Goal: Download file/media

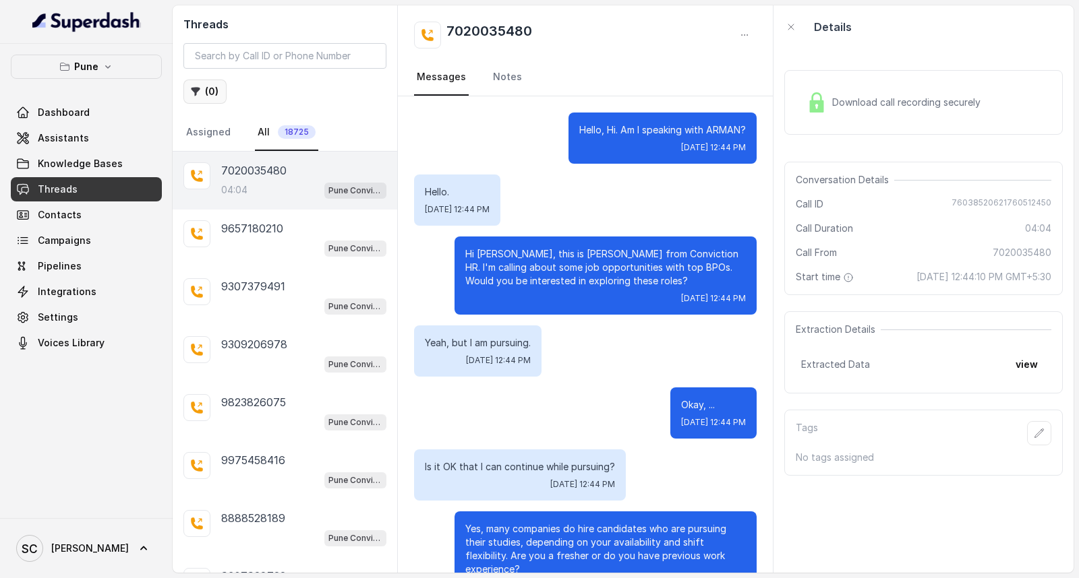
scroll to position [3220, 0]
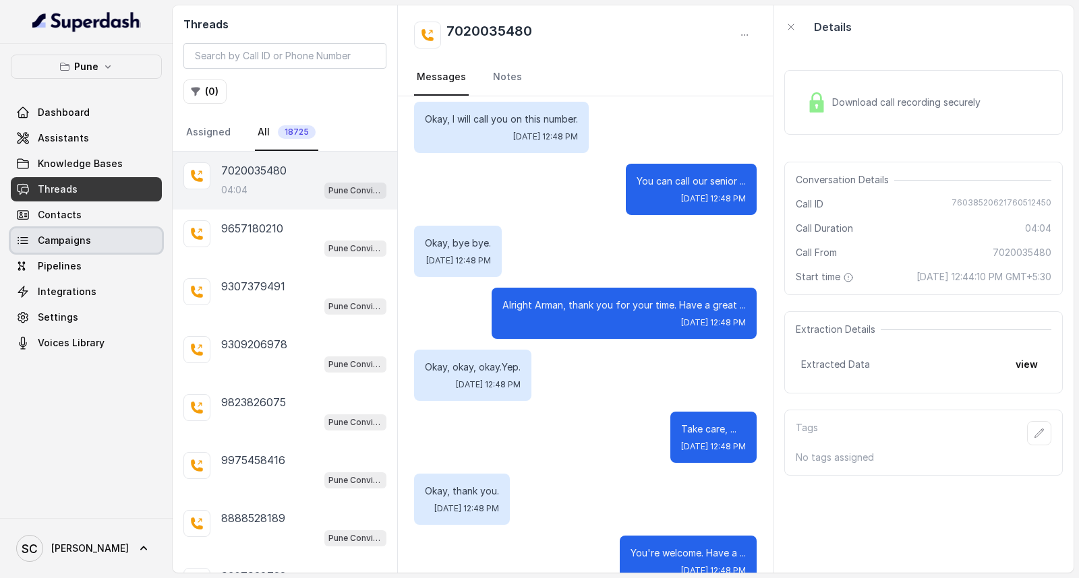
click at [77, 240] on span "Campaigns" at bounding box center [64, 240] width 53 height 13
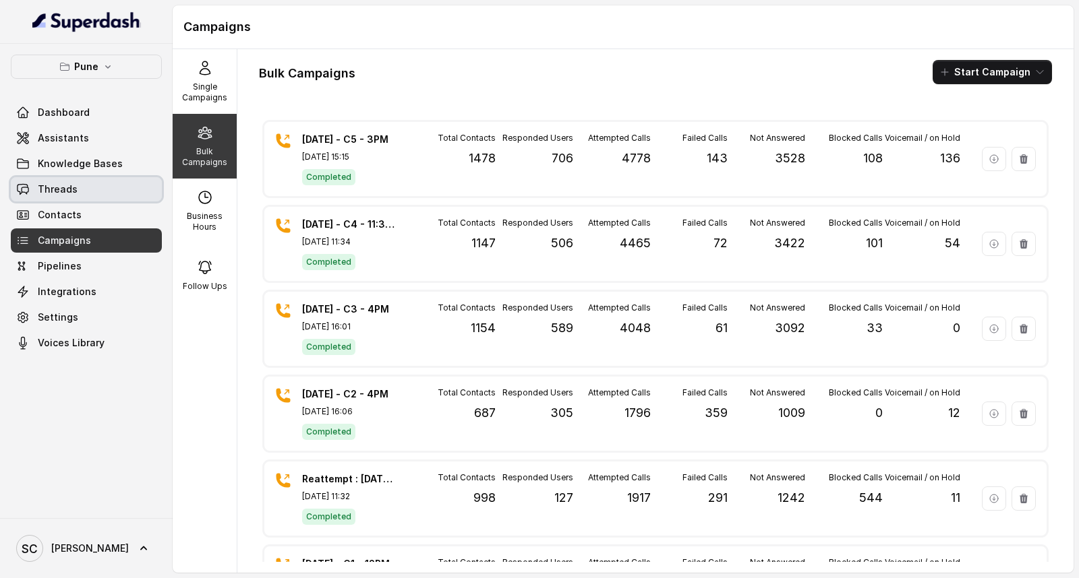
click at [70, 193] on span "Threads" at bounding box center [58, 189] width 40 height 13
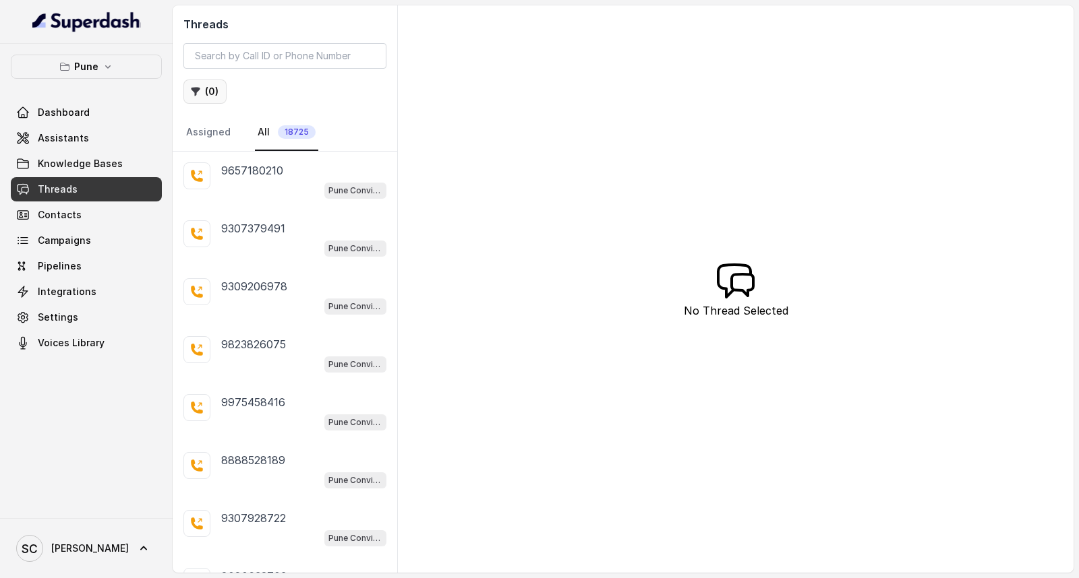
click at [209, 84] on button "( 0 )" at bounding box center [204, 92] width 43 height 24
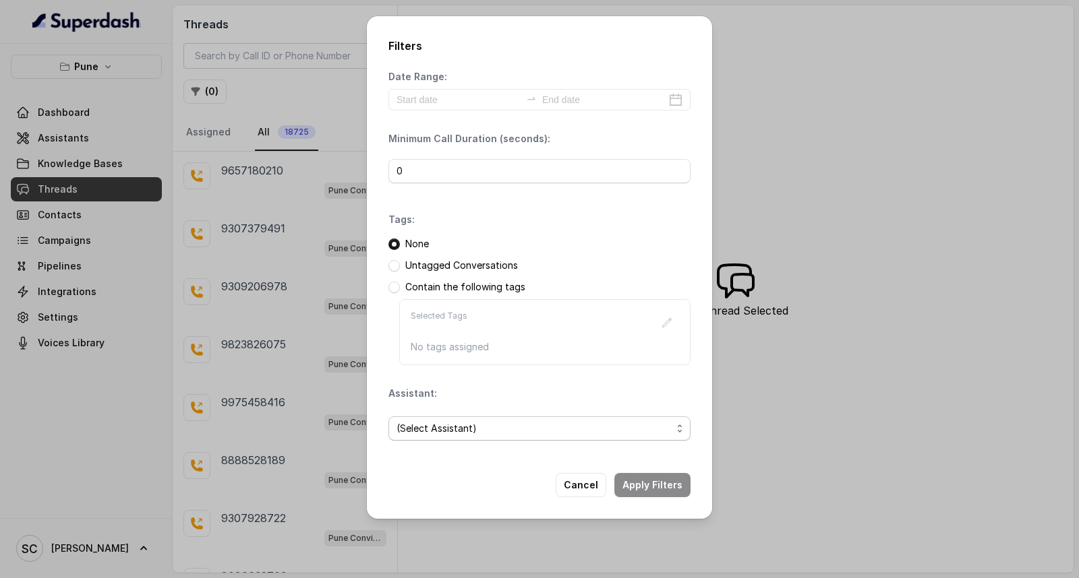
click at [448, 431] on span "(Select Assistant)" at bounding box center [533, 429] width 275 height 16
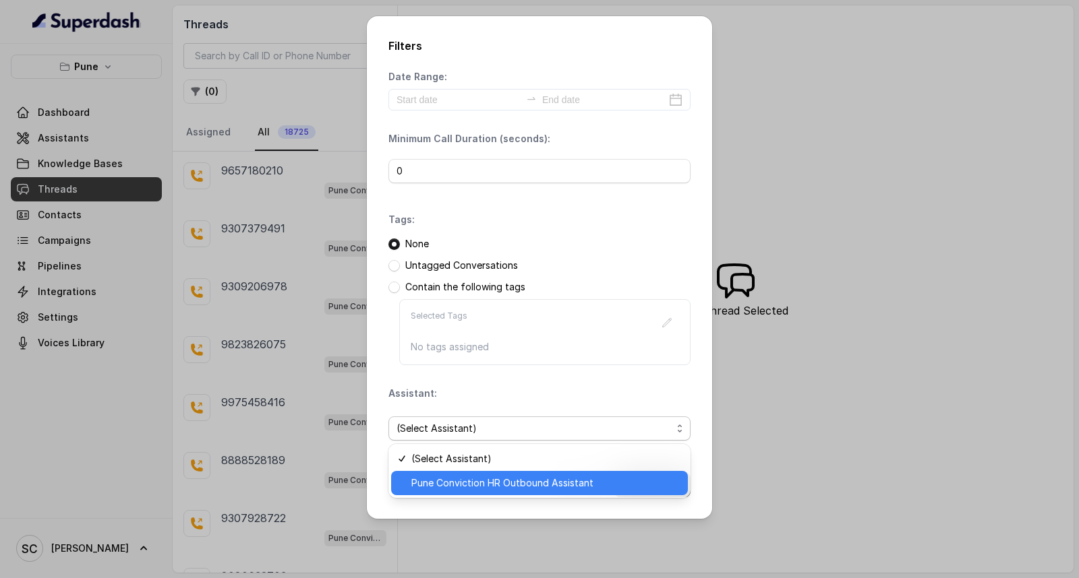
click at [440, 474] on div "Pune Conviction HR Outbound Assistant" at bounding box center [539, 483] width 297 height 24
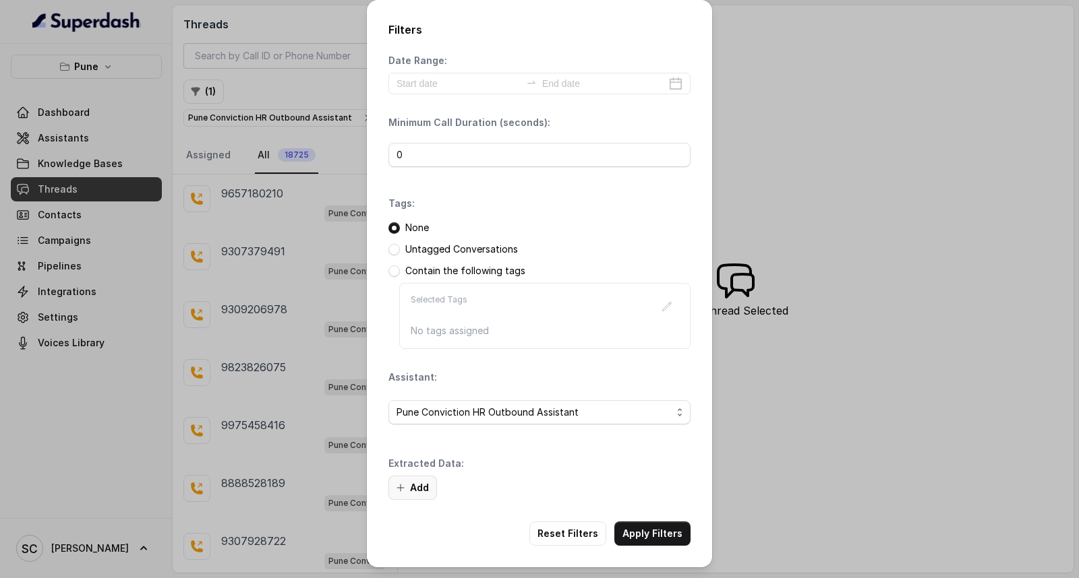
click at [428, 482] on button "Add" at bounding box center [412, 488] width 49 height 24
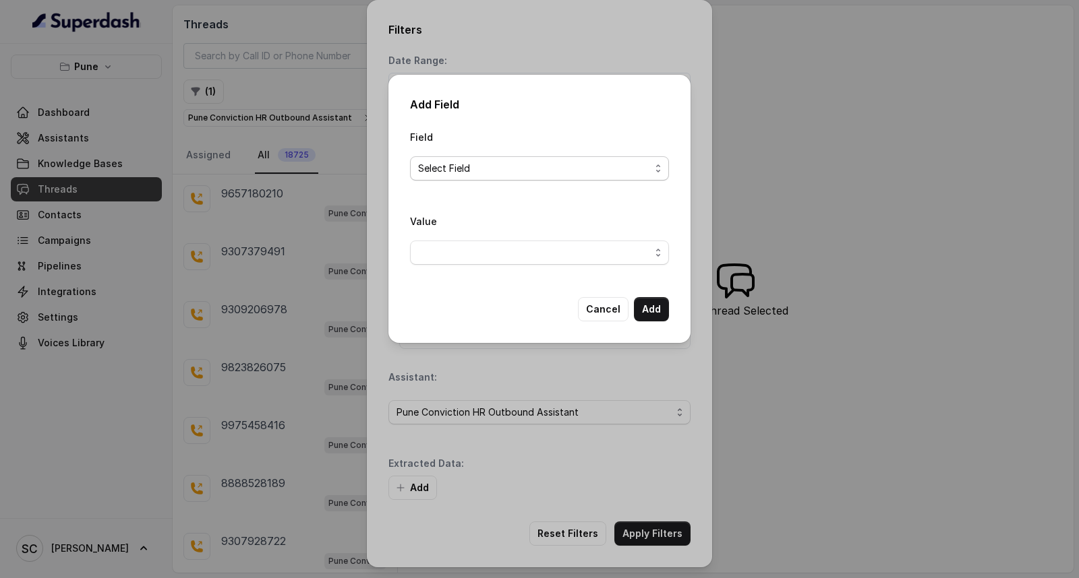
click at [523, 165] on span "Select Field" at bounding box center [534, 168] width 232 height 16
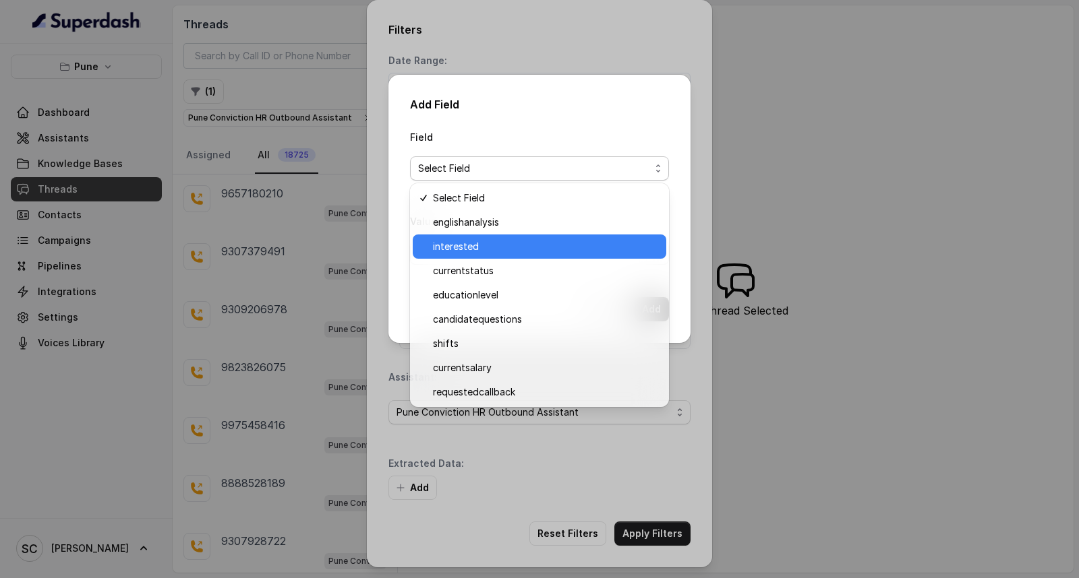
click at [473, 244] on span "interested" at bounding box center [545, 247] width 225 height 16
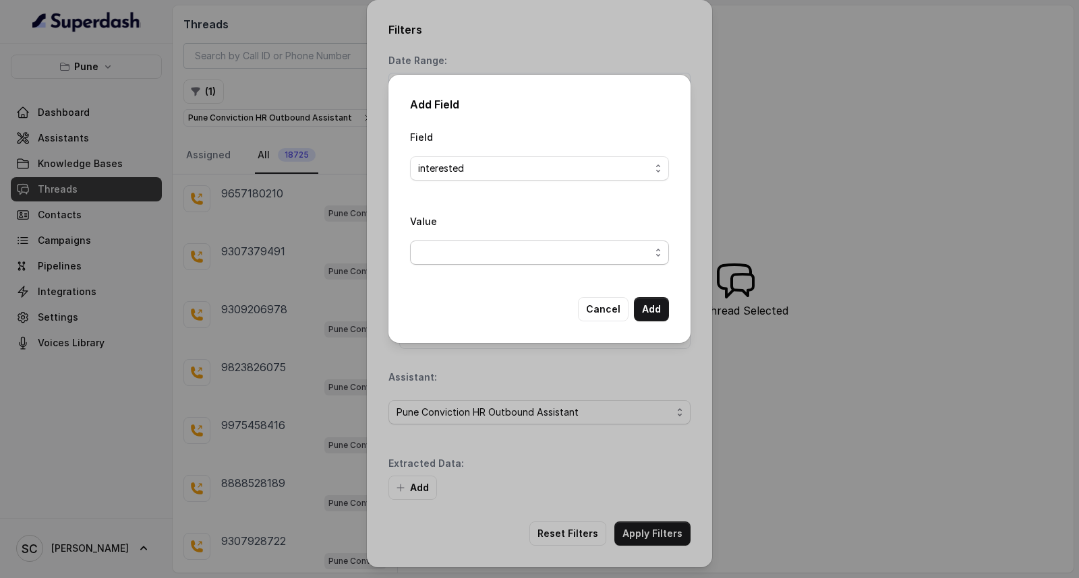
click at [471, 246] on span "button" at bounding box center [539, 253] width 259 height 24
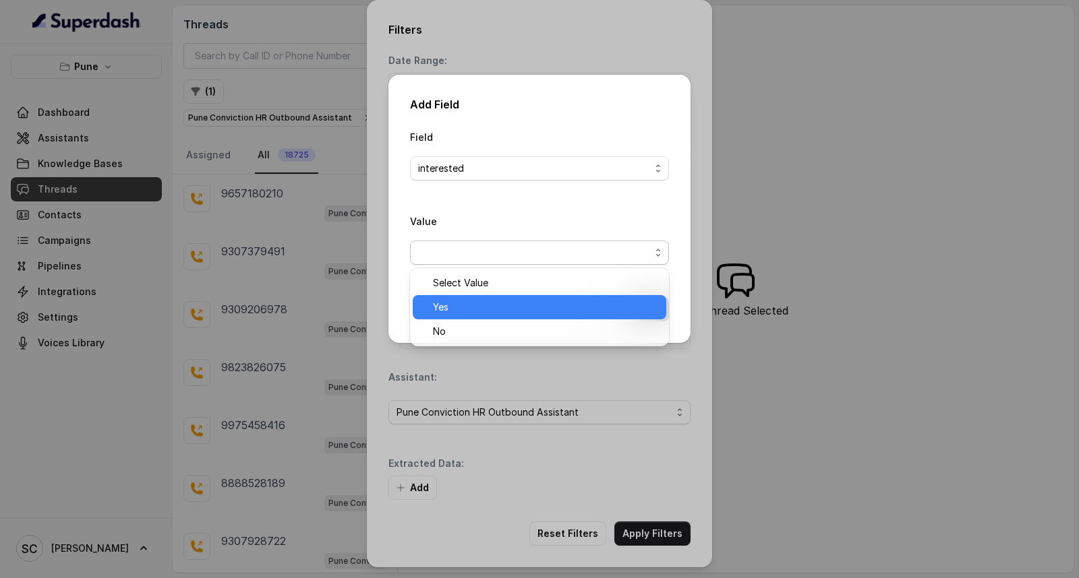
click at [456, 304] on span "Yes" at bounding box center [545, 307] width 225 height 16
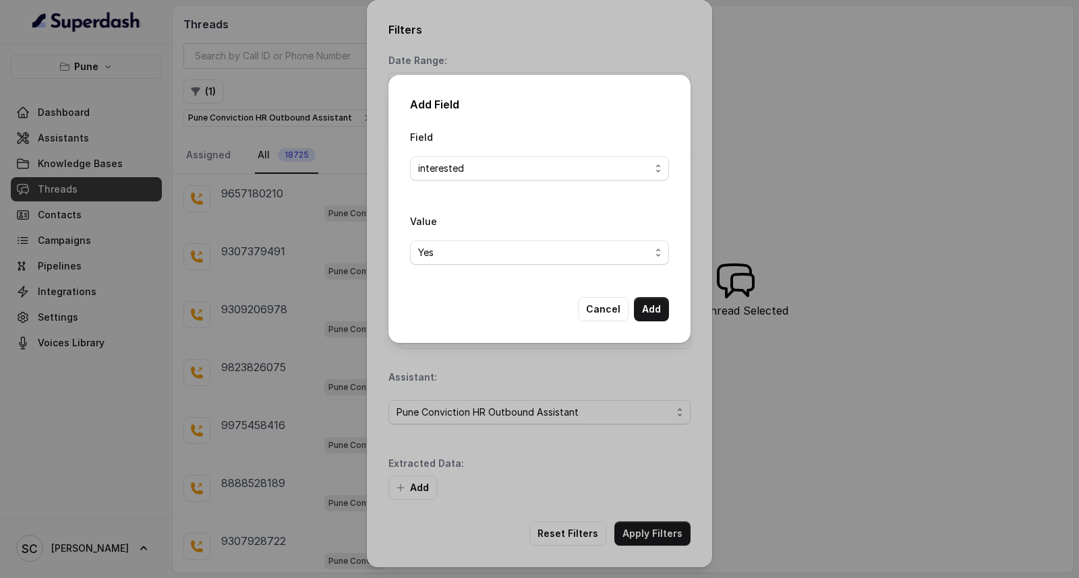
click at [678, 306] on div "Add Field Field interested Value Yes Cancel Add" at bounding box center [539, 209] width 302 height 268
click at [656, 313] on button "Add" at bounding box center [651, 309] width 35 height 24
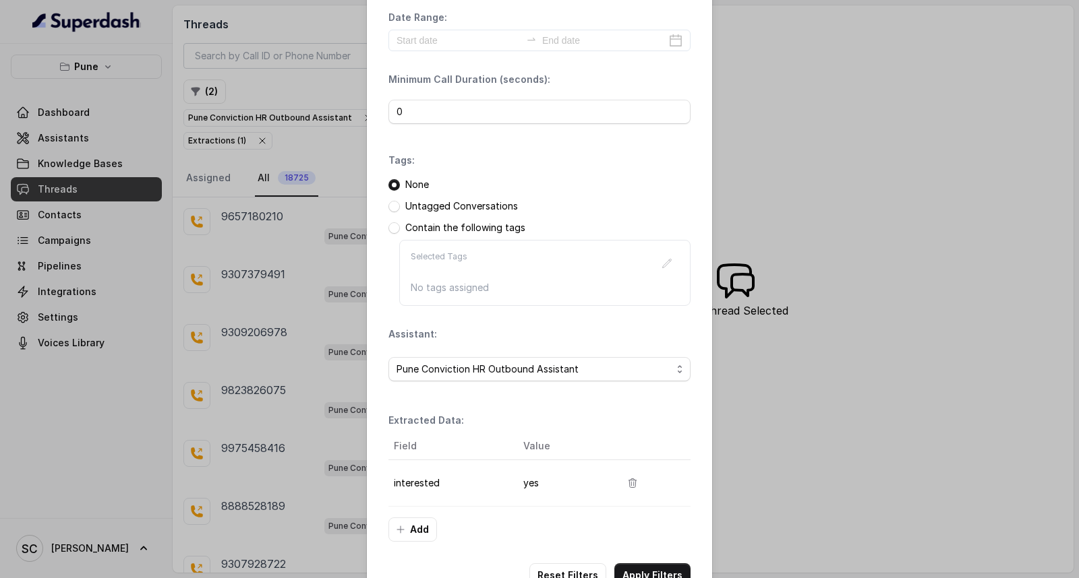
scroll to position [85, 0]
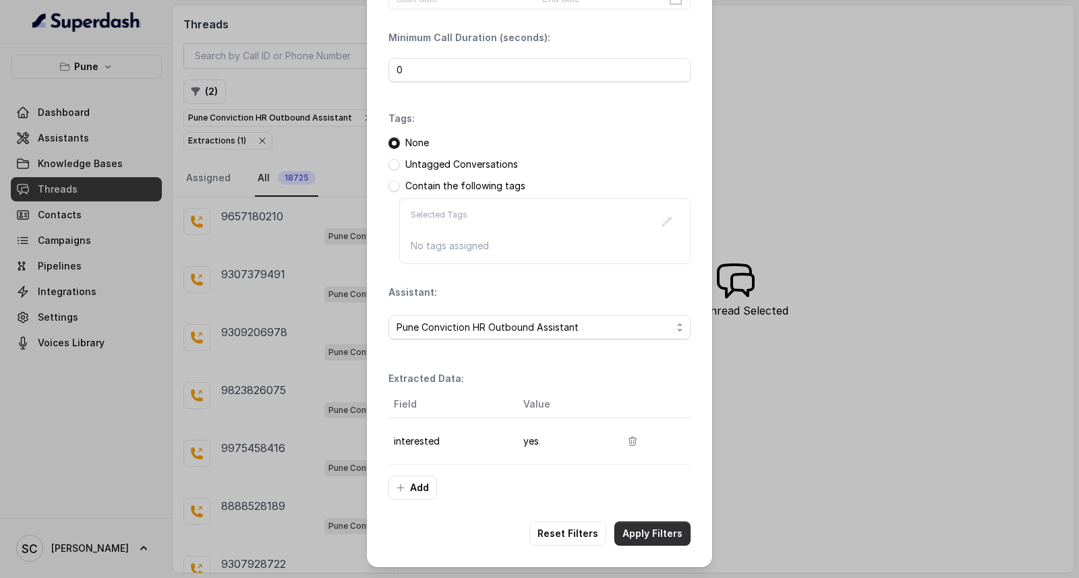
click at [632, 539] on button "Apply Filters" at bounding box center [652, 534] width 76 height 24
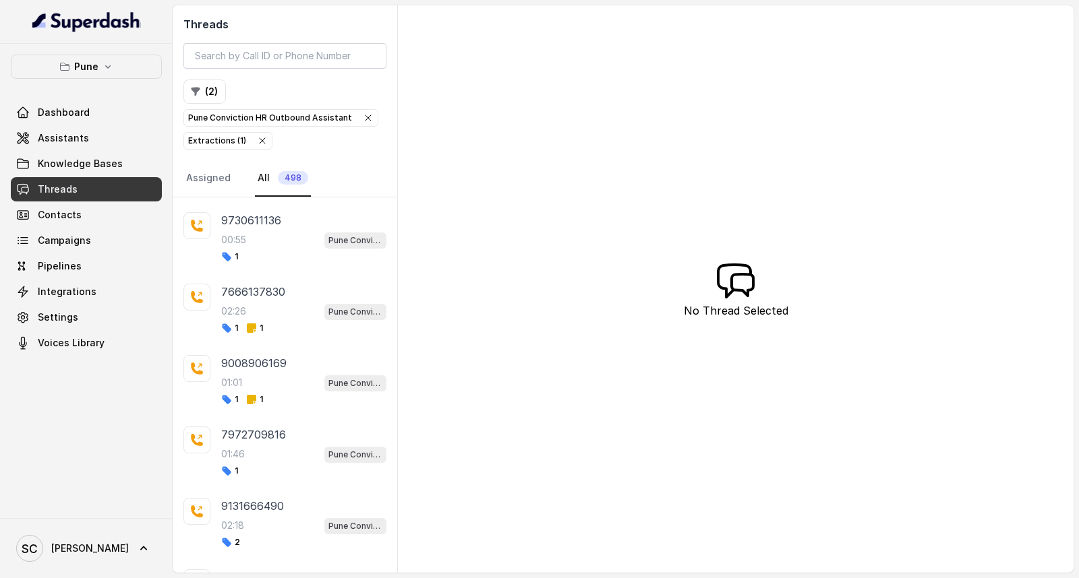
scroll to position [1561, 0]
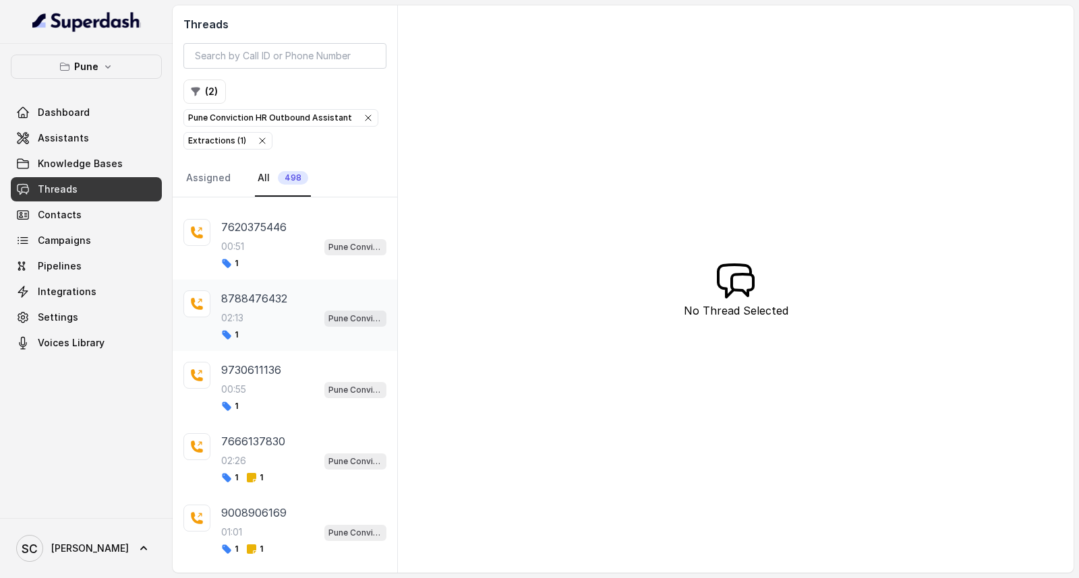
click at [270, 324] on div "02:13 Pune Conviction HR Outbound Assistant" at bounding box center [303, 318] width 165 height 18
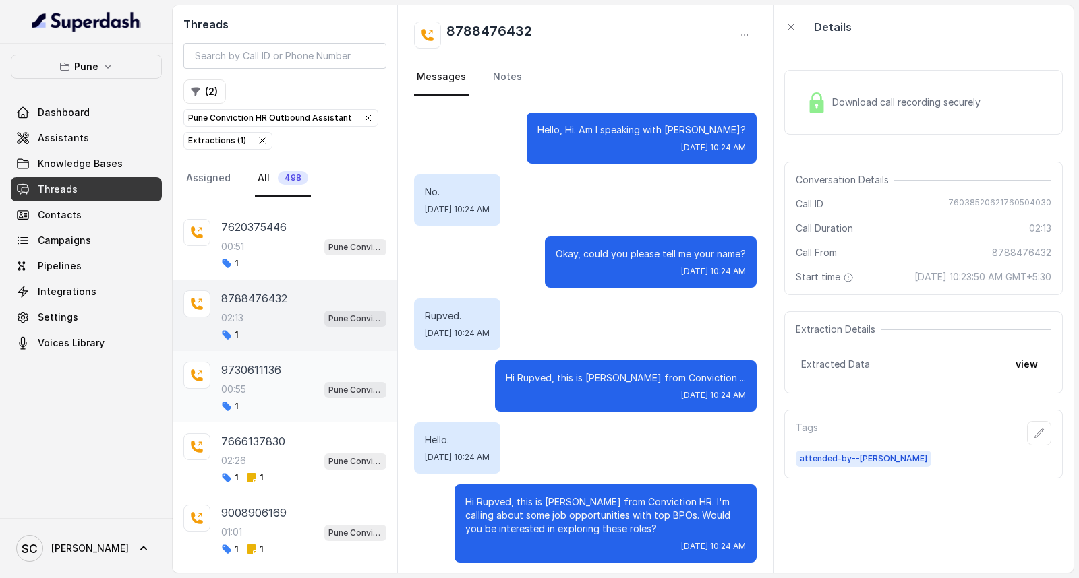
click at [216, 407] on div "9730611136 00:55 Pune Conviction HR Outbound Assistant 1" at bounding box center [285, 386] width 225 height 71
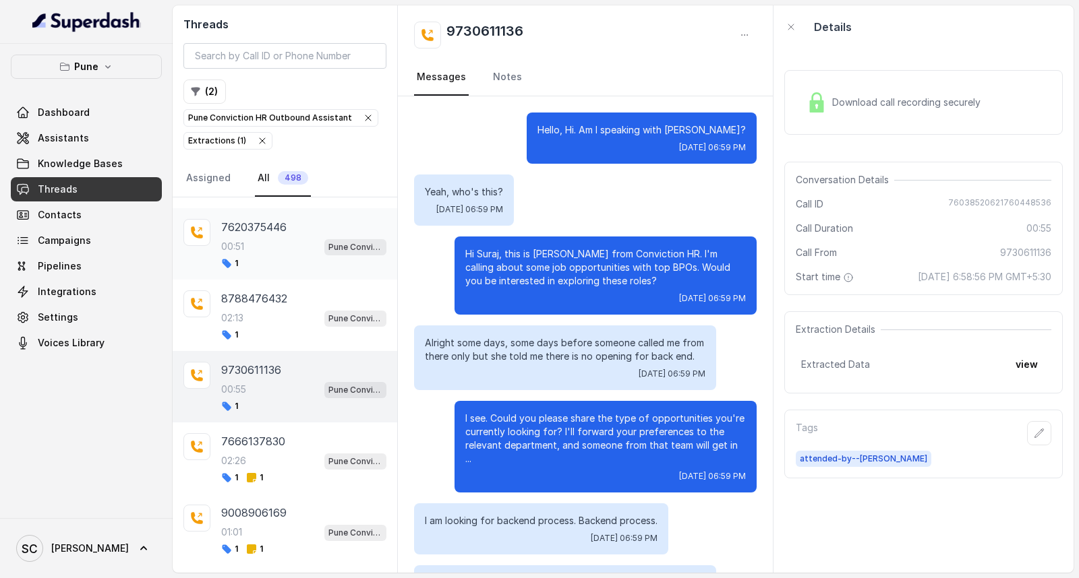
click at [256, 251] on div "00:51 Pune Conviction HR Outbound Assistant" at bounding box center [303, 247] width 165 height 18
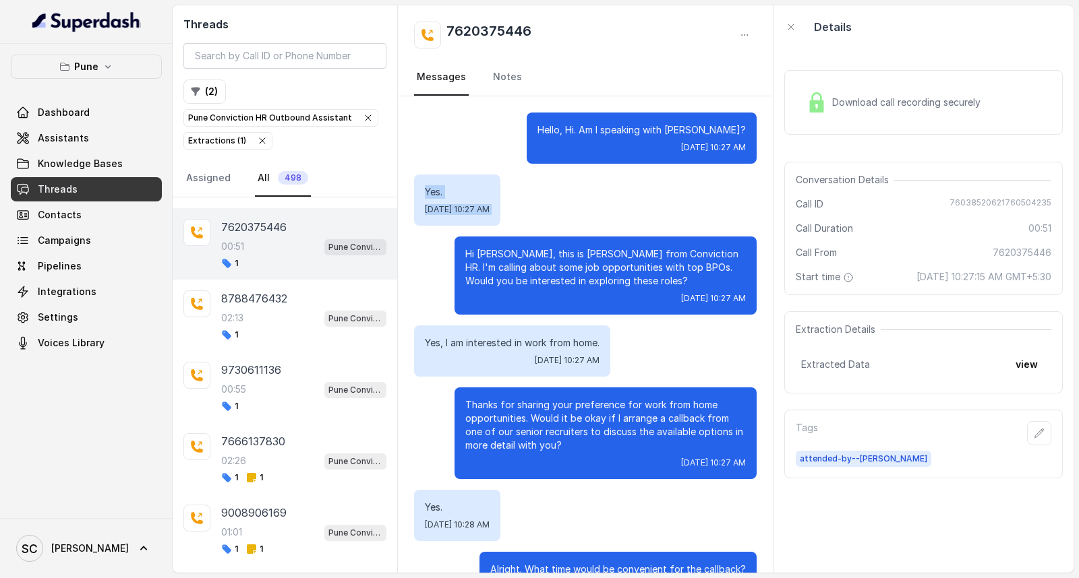
drag, startPoint x: 422, startPoint y: 193, endPoint x: 452, endPoint y: 252, distance: 66.0
click at [452, 252] on div "Hello, Hi. Am I speaking with Pratham? Wed, Oct 15, 2025, 10:27 AM Yes. Wed, Oc…" at bounding box center [585, 433] width 375 height 674
click at [498, 167] on div "Hello, Hi. Am I speaking with Pratham? Wed, Oct 15, 2025, 10:27 AM Yes. Wed, Oc…" at bounding box center [585, 433] width 375 height 674
drag, startPoint x: 562, startPoint y: 129, endPoint x: 587, endPoint y: 155, distance: 36.2
click at [587, 155] on div "Hello, Hi. Am I speaking with Pratham? Wed, Oct 15, 2025, 10:27 AM" at bounding box center [642, 138] width 230 height 51
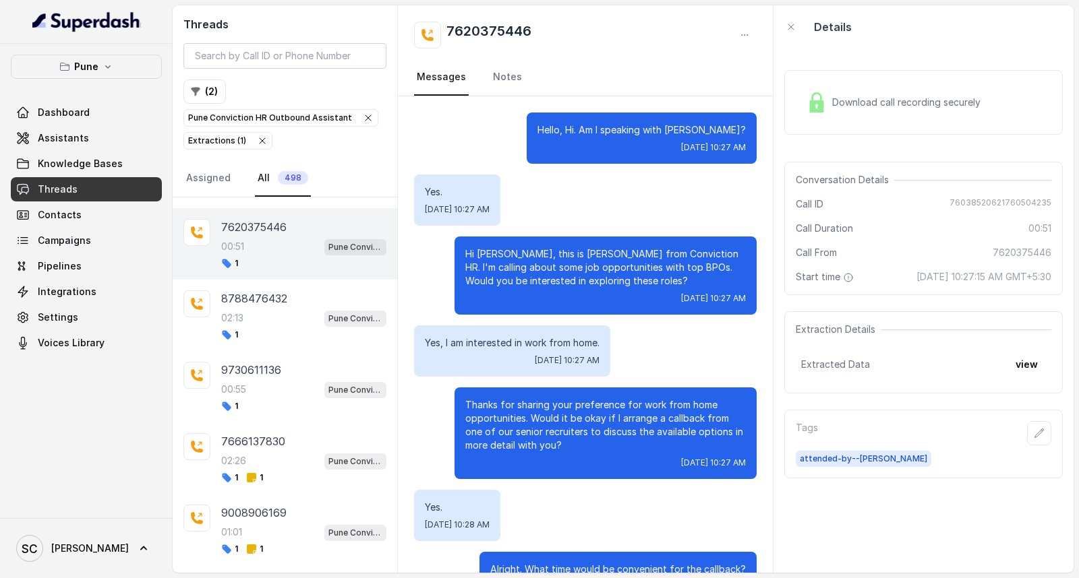
click at [583, 212] on div "Yes. Wed, Oct 15, 2025, 10:27 AM" at bounding box center [585, 200] width 342 height 51
drag, startPoint x: 583, startPoint y: 212, endPoint x: 595, endPoint y: 318, distance: 106.5
click at [595, 318] on div "Hello, Hi. Am I speaking with Pratham? Wed, Oct 15, 2025, 10:27 AM Yes. Wed, Oc…" at bounding box center [585, 433] width 375 height 674
click at [597, 237] on div "Hi Pratham, this is Monica from Conviction HR. I'm calling about some job oppor…" at bounding box center [605, 276] width 302 height 78
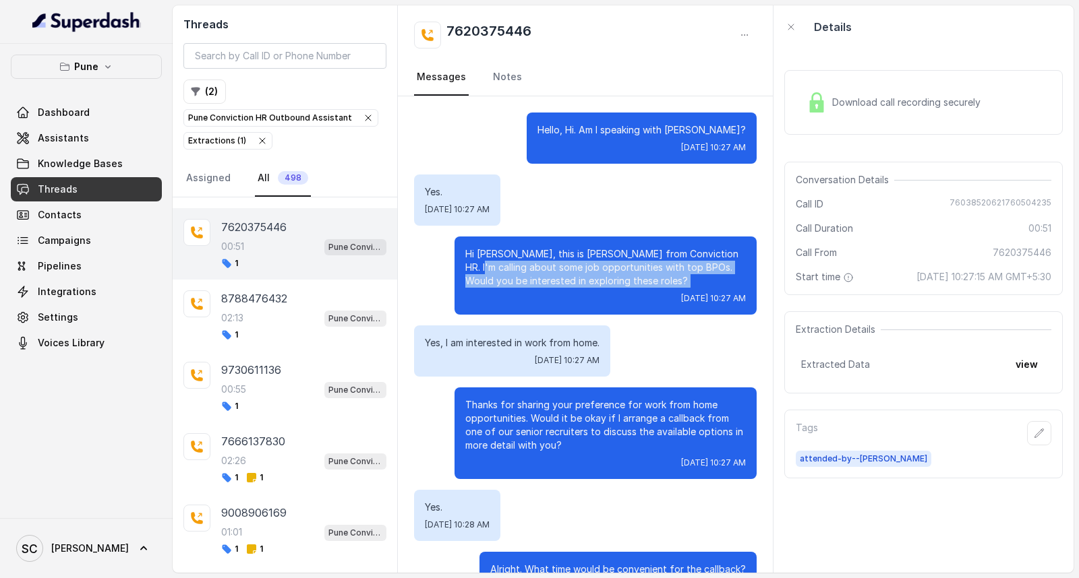
drag, startPoint x: 475, startPoint y: 289, endPoint x: 481, endPoint y: 294, distance: 7.6
click at [481, 306] on div "Hi Pratham, this is Monica from Conviction HR. I'm calling about some job oppor…" at bounding box center [605, 276] width 302 height 78
click at [476, 274] on p "Hi Pratham, this is Monica from Conviction HR. I'm calling about some job oppor…" at bounding box center [605, 267] width 280 height 40
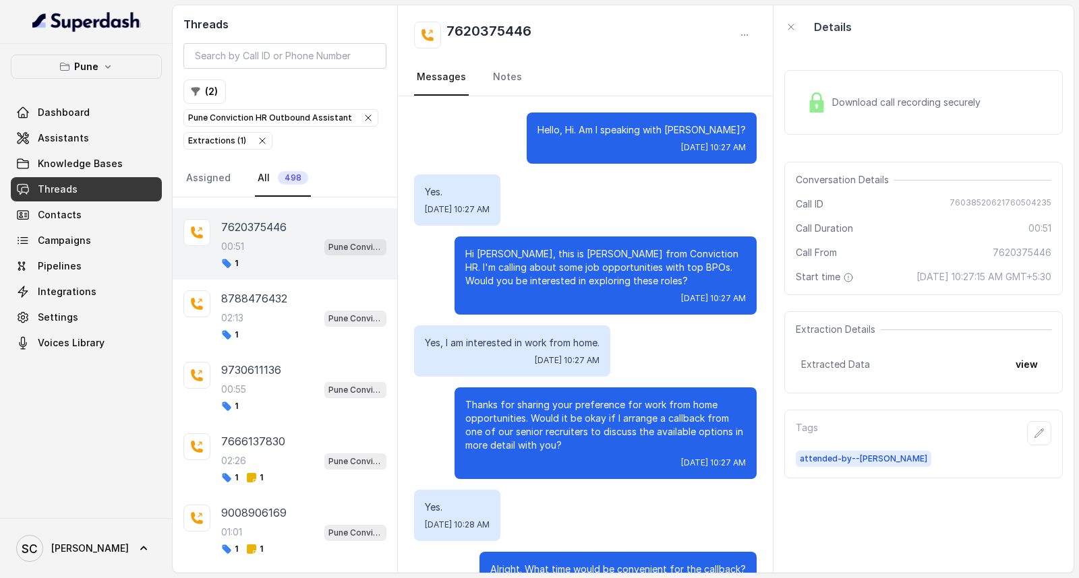
click at [469, 201] on div "Yes. Wed, Oct 15, 2025, 10:27 AM" at bounding box center [457, 200] width 86 height 51
drag, startPoint x: 491, startPoint y: 184, endPoint x: 491, endPoint y: 221, distance: 37.1
click at [491, 221] on div "Yes. Wed, Oct 15, 2025, 10:27 AM" at bounding box center [457, 200] width 86 height 51
click at [496, 202] on div "Yes. Wed, Oct 15, 2025, 10:27 AM" at bounding box center [457, 200] width 86 height 51
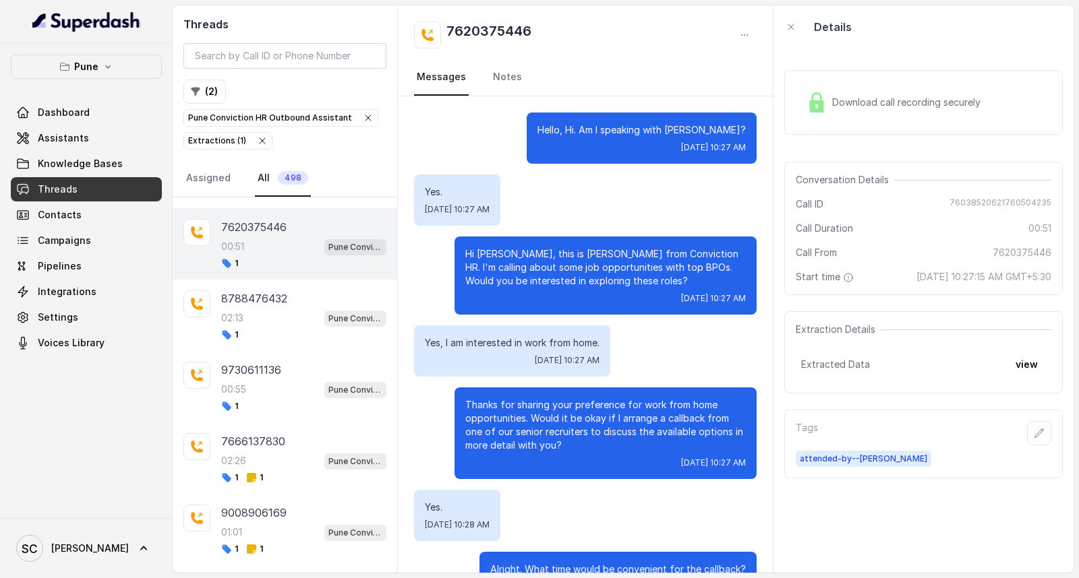
drag, startPoint x: 485, startPoint y: 189, endPoint x: 542, endPoint y: 218, distance: 63.3
click at [500, 218] on div "Yes. Wed, Oct 15, 2025, 10:27 AM" at bounding box center [457, 200] width 86 height 51
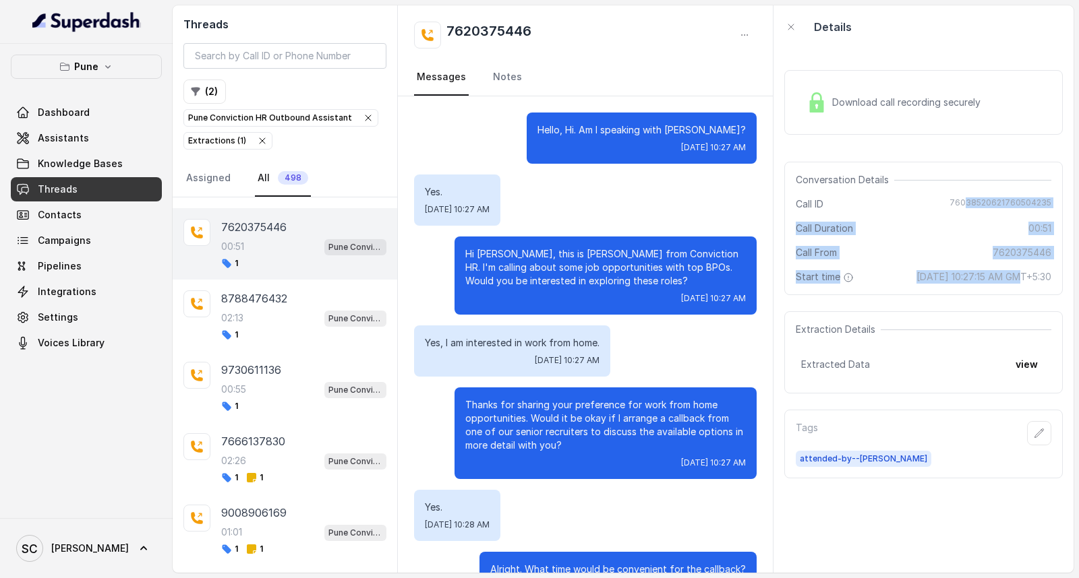
drag, startPoint x: 959, startPoint y: 198, endPoint x: 967, endPoint y: 279, distance: 82.0
click at [967, 279] on div "Conversation Details Call ID 76038520621760504235 Call Duration 00:51 Call From…" at bounding box center [923, 228] width 278 height 133
click at [951, 266] on div "Conversation Details Call ID 76038520621760504235 Call Duration 00:51 Call From…" at bounding box center [923, 228] width 278 height 133
drag, startPoint x: 951, startPoint y: 193, endPoint x: 954, endPoint y: 257, distance: 63.5
click at [954, 257] on div "Conversation Details Call ID 76038520621760504235 Call Duration 00:51 Call From…" at bounding box center [923, 228] width 278 height 133
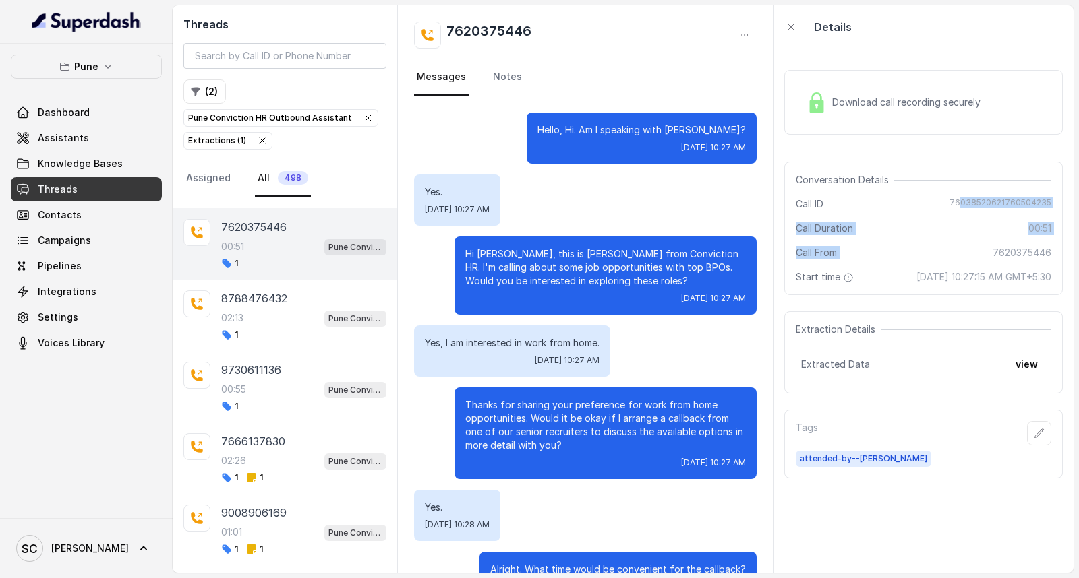
click at [952, 212] on div "Conversation Details Call ID 76038520621760504235 Call Duration 00:51 Call From…" at bounding box center [923, 228] width 278 height 133
drag, startPoint x: 952, startPoint y: 201, endPoint x: 957, endPoint y: 239, distance: 38.1
click at [957, 239] on div "Conversation Details Call ID 76038520621760504235 Call Duration 00:51 Call From…" at bounding box center [923, 228] width 278 height 133
click at [959, 205] on span "76038520621760504235" at bounding box center [1000, 204] width 102 height 13
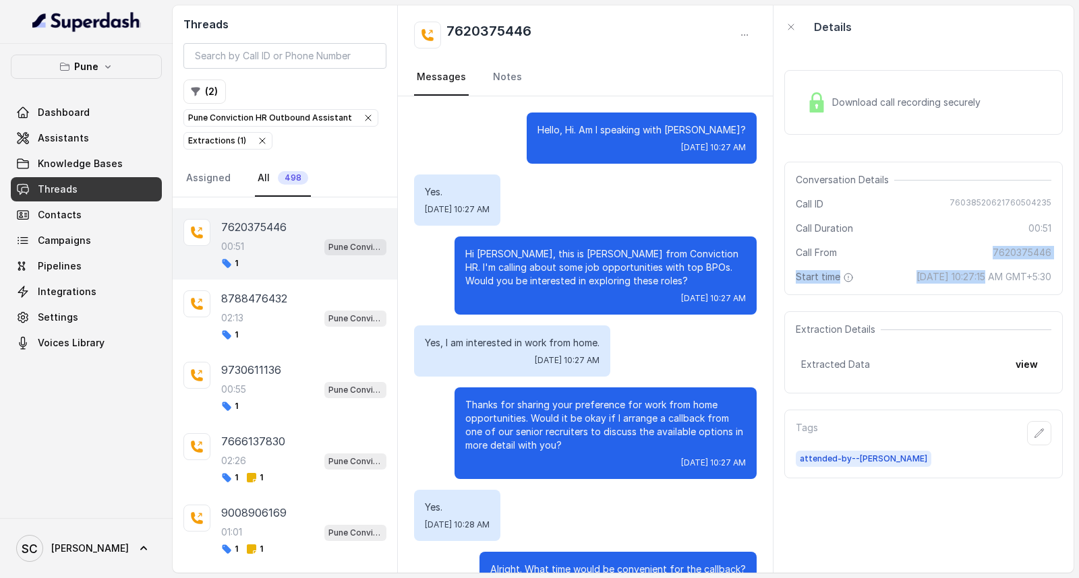
drag, startPoint x: 940, startPoint y: 236, endPoint x: 940, endPoint y: 278, distance: 41.8
click at [940, 278] on div "Conversation Details Call ID 76038520621760504235 Call Duration 00:51 Call From…" at bounding box center [923, 228] width 278 height 133
click at [916, 276] on span "Oct 15, 2025, 10:27:15 AM GMT+5:30" at bounding box center [983, 276] width 135 height 13
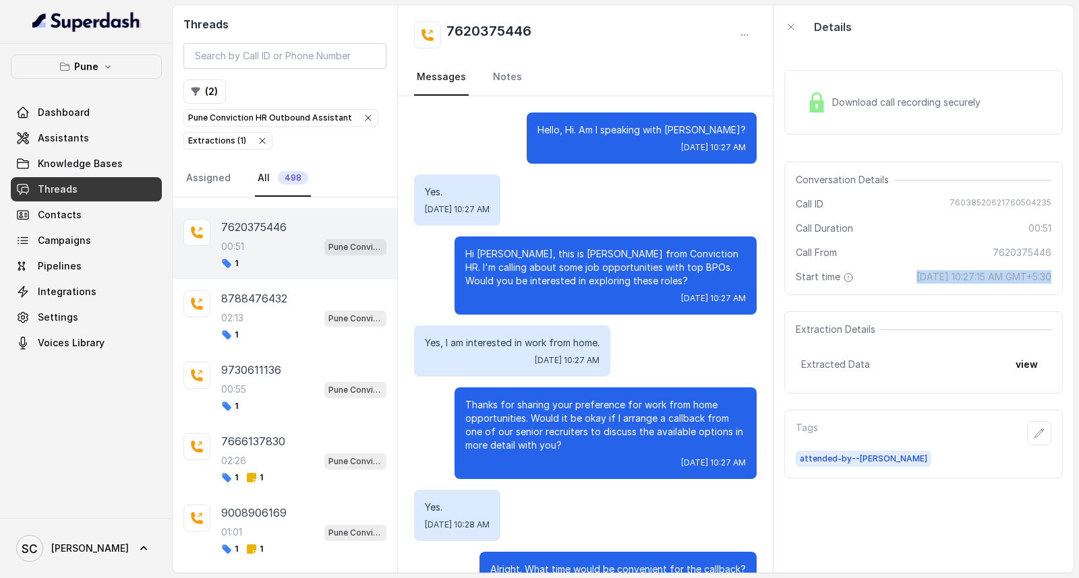
click at [916, 276] on span "Oct 15, 2025, 10:27:15 AM GMT+5:30" at bounding box center [983, 276] width 135 height 13
drag, startPoint x: 924, startPoint y: 222, endPoint x: 932, endPoint y: 314, distance: 92.0
click at [932, 314] on div "Download call recording securely Conversation Details Call ID 76038520621760504…" at bounding box center [923, 311] width 300 height 525
click at [926, 260] on div "Conversation Details Call ID 76038520621760504235 Call Duration 00:51 Call From…" at bounding box center [923, 228] width 278 height 133
drag, startPoint x: 899, startPoint y: 384, endPoint x: 899, endPoint y: 398, distance: 13.5
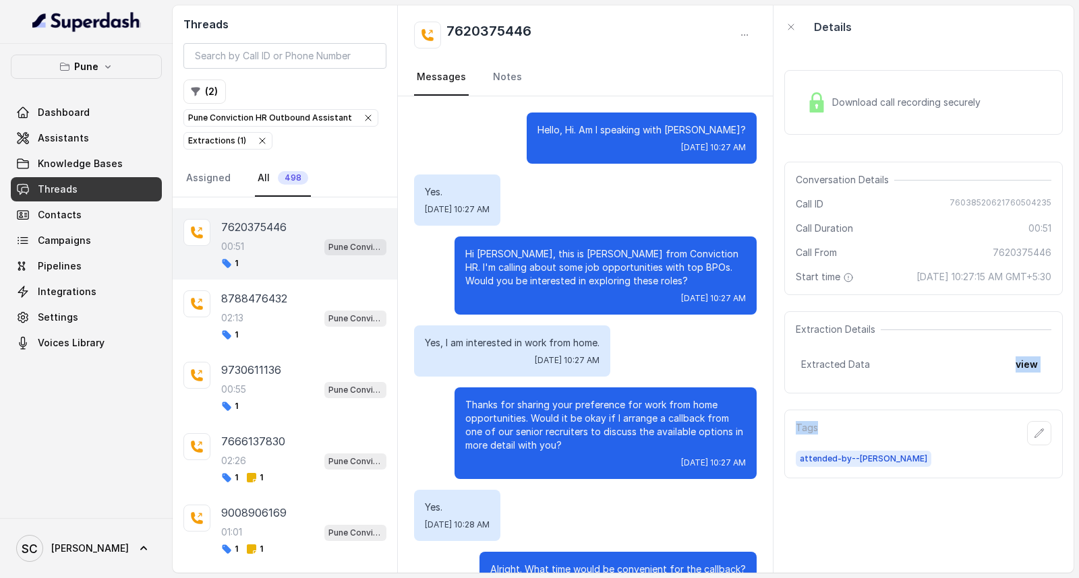
click at [899, 398] on div "Download call recording securely Conversation Details Call ID 76038520621760504…" at bounding box center [923, 311] width 300 height 525
drag, startPoint x: 840, startPoint y: 307, endPoint x: 846, endPoint y: 374, distance: 67.7
click at [846, 374] on div "Download call recording securely Conversation Details Call ID 76038520621760504…" at bounding box center [923, 311] width 300 height 525
click at [934, 253] on div "Call From 7620375446" at bounding box center [924, 252] width 256 height 13
drag, startPoint x: 880, startPoint y: 86, endPoint x: 901, endPoint y: 203, distance: 119.2
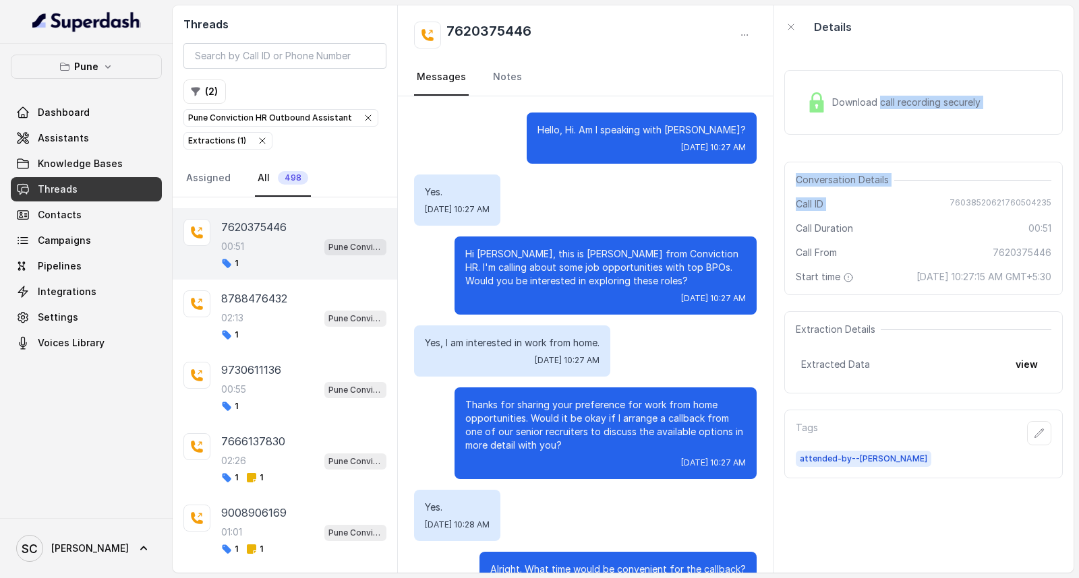
click at [901, 203] on div "Download call recording securely Conversation Details Call ID 76038520621760504…" at bounding box center [923, 311] width 300 height 525
click at [907, 218] on div "Conversation Details Call ID 76038520621760504235 Call Duration 00:51 Call From…" at bounding box center [923, 228] width 278 height 133
drag, startPoint x: 861, startPoint y: 19, endPoint x: 813, endPoint y: 36, distance: 50.7
click at [813, 36] on div "Details" at bounding box center [923, 26] width 300 height 43
click at [818, 31] on p "Details" at bounding box center [833, 27] width 38 height 16
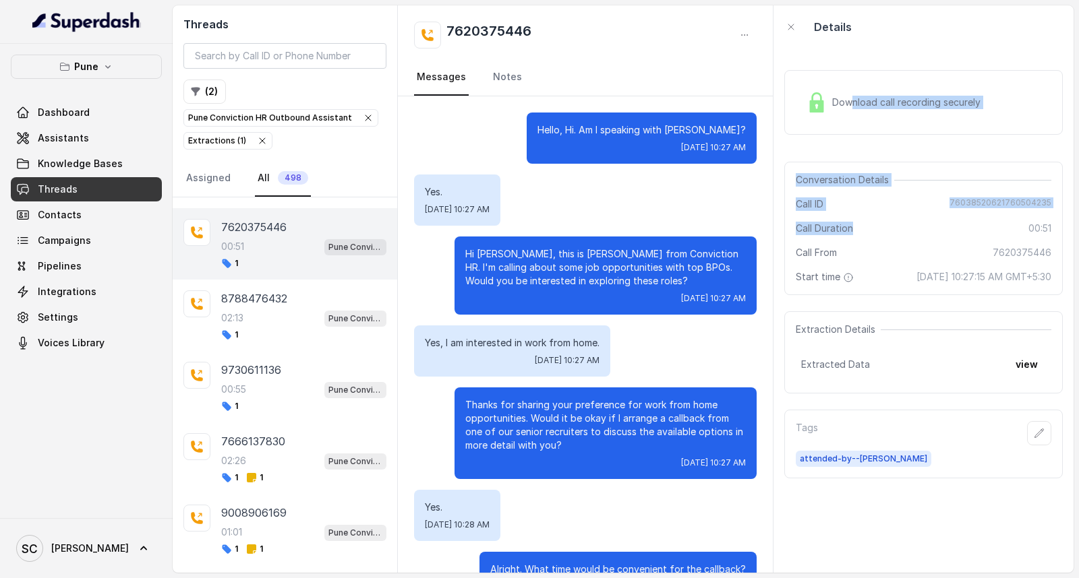
drag, startPoint x: 847, startPoint y: 78, endPoint x: 854, endPoint y: 227, distance: 148.5
click at [854, 227] on div "Download call recording securely Conversation Details Call ID 76038520621760504…" at bounding box center [923, 311] width 300 height 525
click at [871, 131] on div "Download call recording securely" at bounding box center [923, 102] width 278 height 65
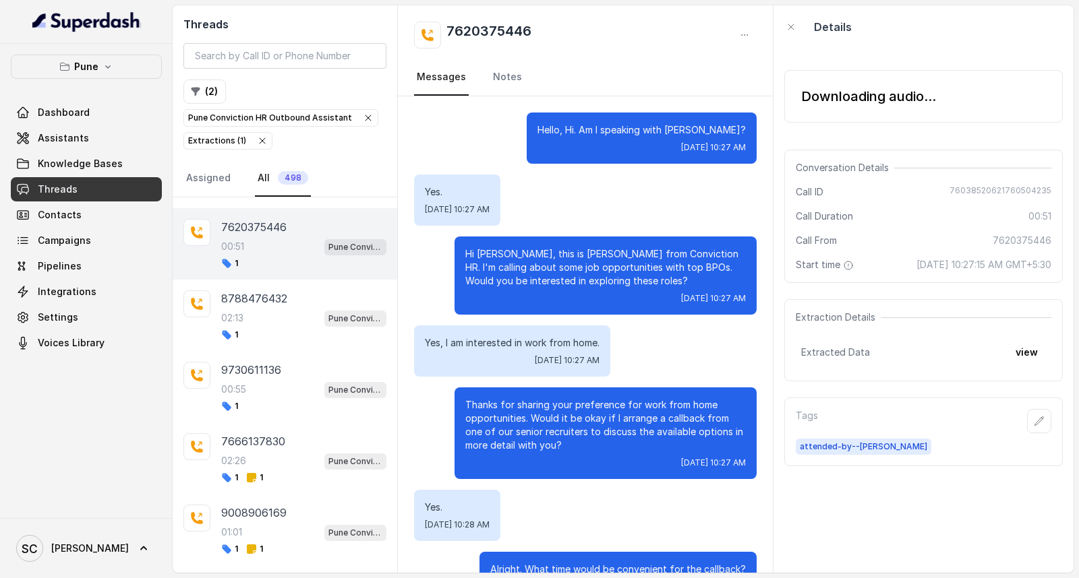
click at [854, 140] on div "Downloading audio... Conversation Details Call ID 76038520621760504235 Call Dur…" at bounding box center [923, 311] width 300 height 525
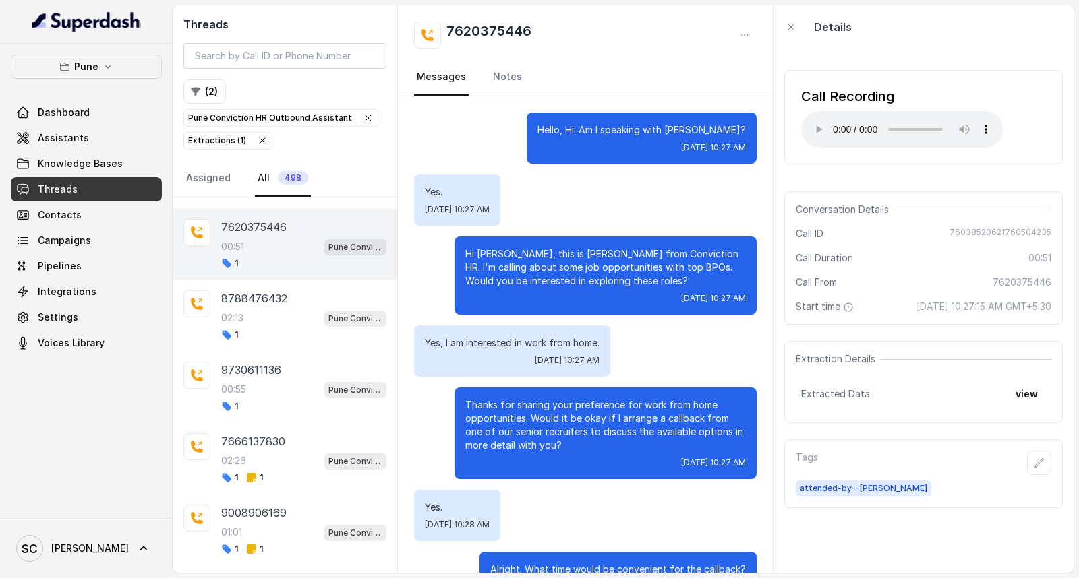
click at [890, 231] on div "Call ID 76038520621760504235" at bounding box center [924, 233] width 256 height 13
